Goal: Download file/media

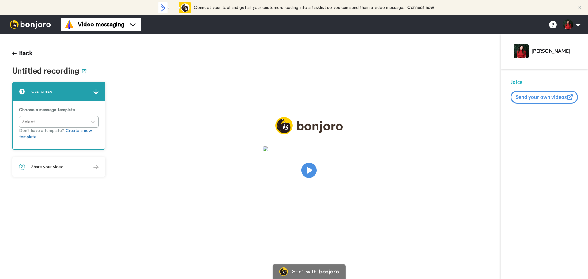
click at [82, 70] on icon at bounding box center [84, 71] width 5 height 5
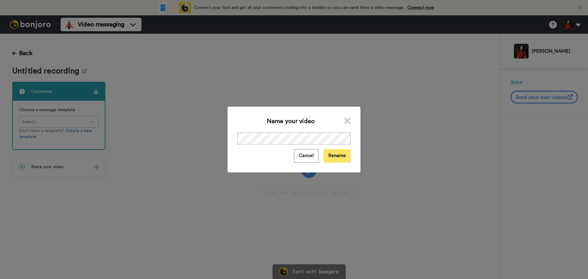
click at [337, 160] on button "Rename" at bounding box center [336, 155] width 27 height 13
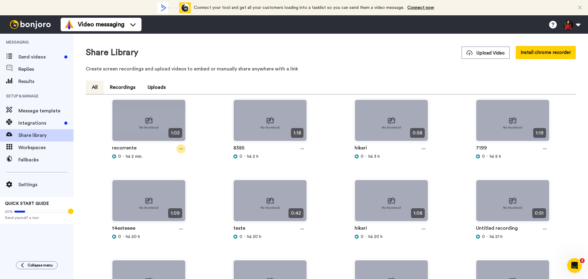
click at [180, 151] on div at bounding box center [180, 148] width 9 height 9
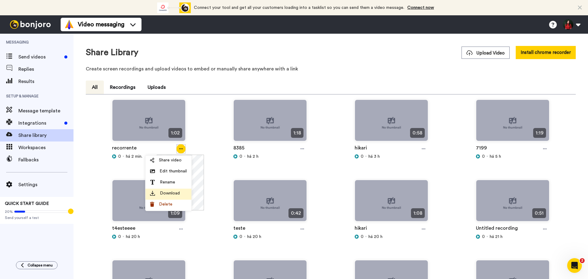
click at [171, 195] on span "Download" at bounding box center [170, 193] width 20 height 6
